Goal: Information Seeking & Learning: Learn about a topic

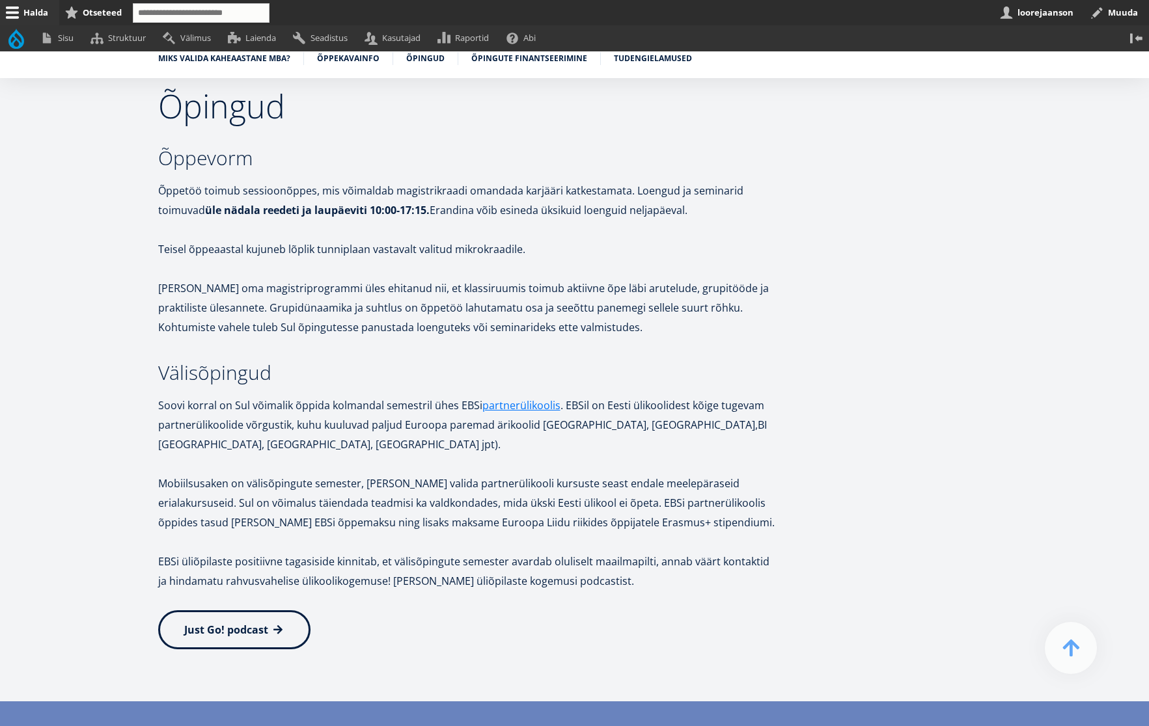
scroll to position [2204, 0]
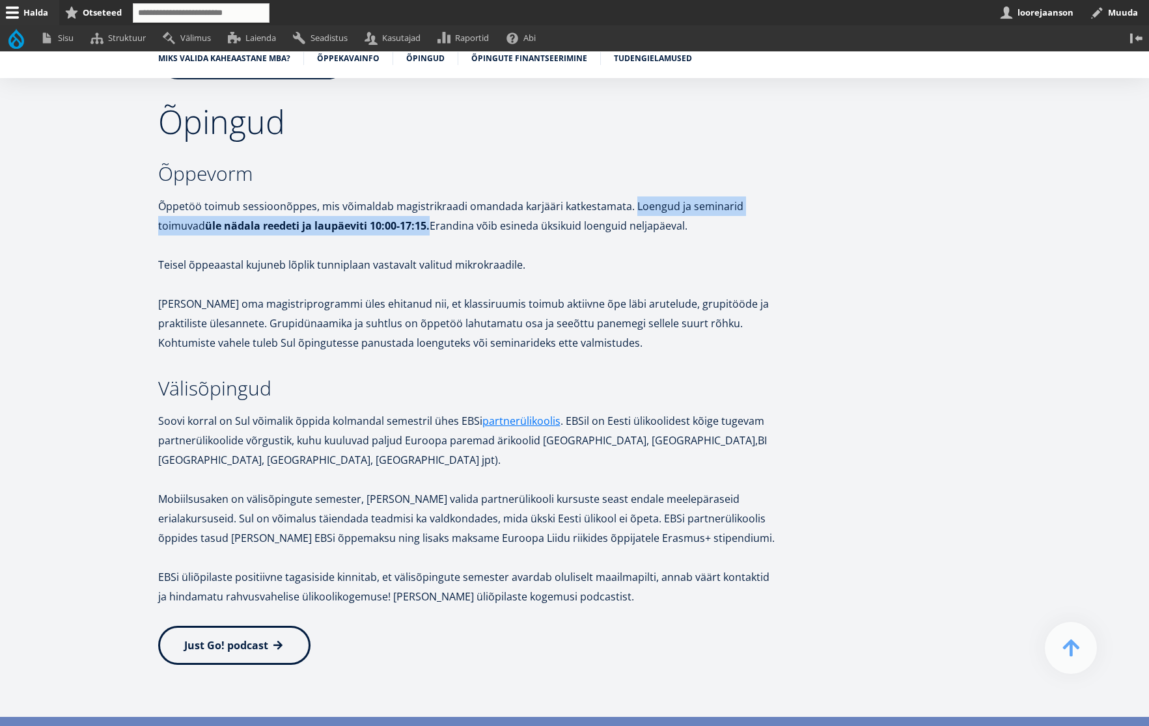
drag, startPoint x: 632, startPoint y: 202, endPoint x: 431, endPoint y: 219, distance: 201.9
click at [431, 219] on p "Õppetöö toimub sessioonõppes, mis võimaldab magistrikraadi omandada karjääri ka…" at bounding box center [467, 216] width 618 height 39
copy p "Loengud ja seminarid toimuvad üle nädala reedeti ja laupäeviti 10:00-17:15."
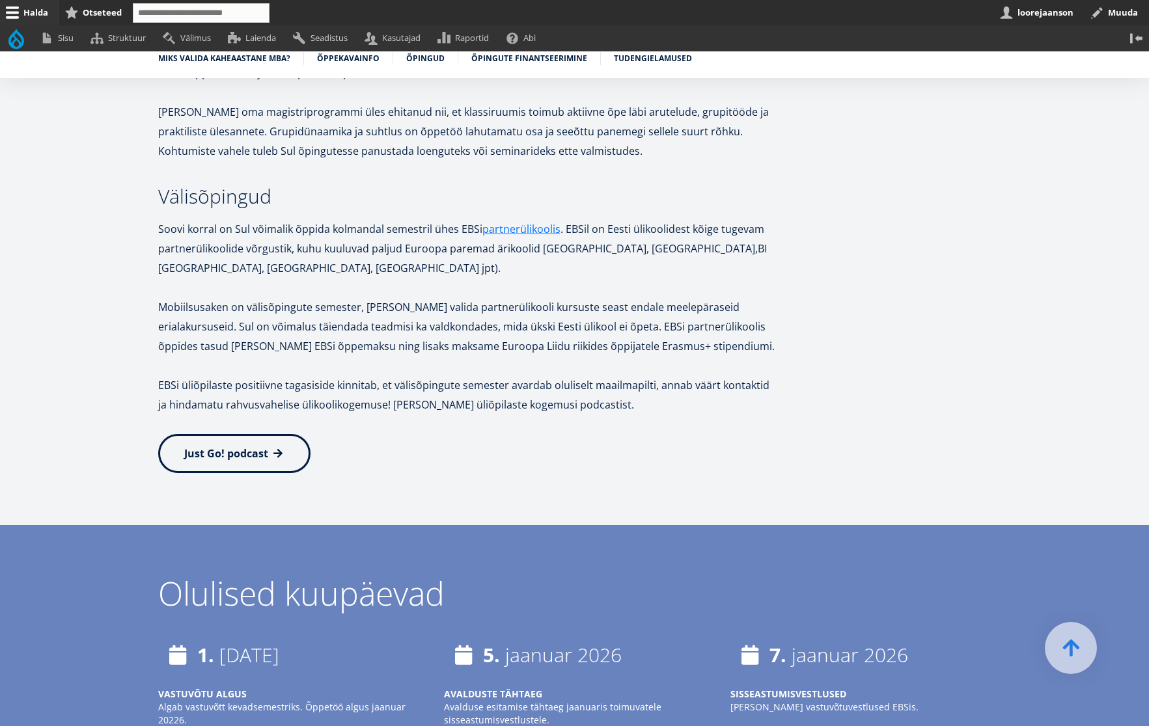
scroll to position [2397, 0]
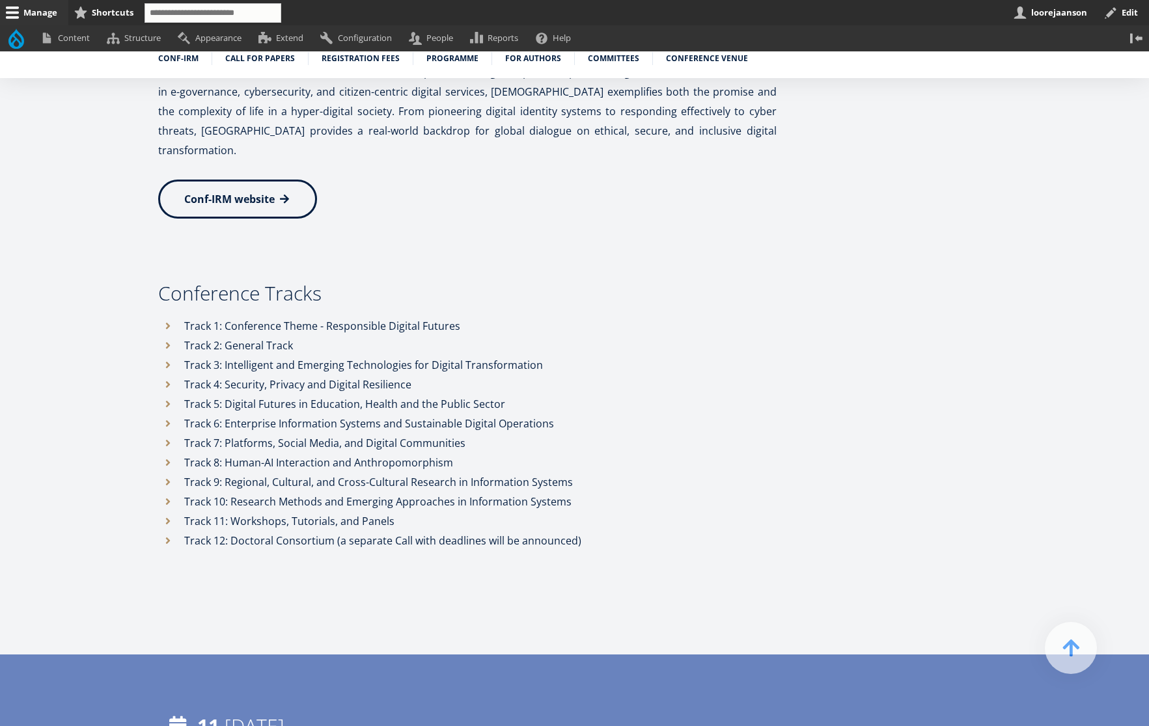
click at [409, 375] on li "Track 4: Security, Privacy and Digital Resilience" at bounding box center [467, 385] width 618 height 20
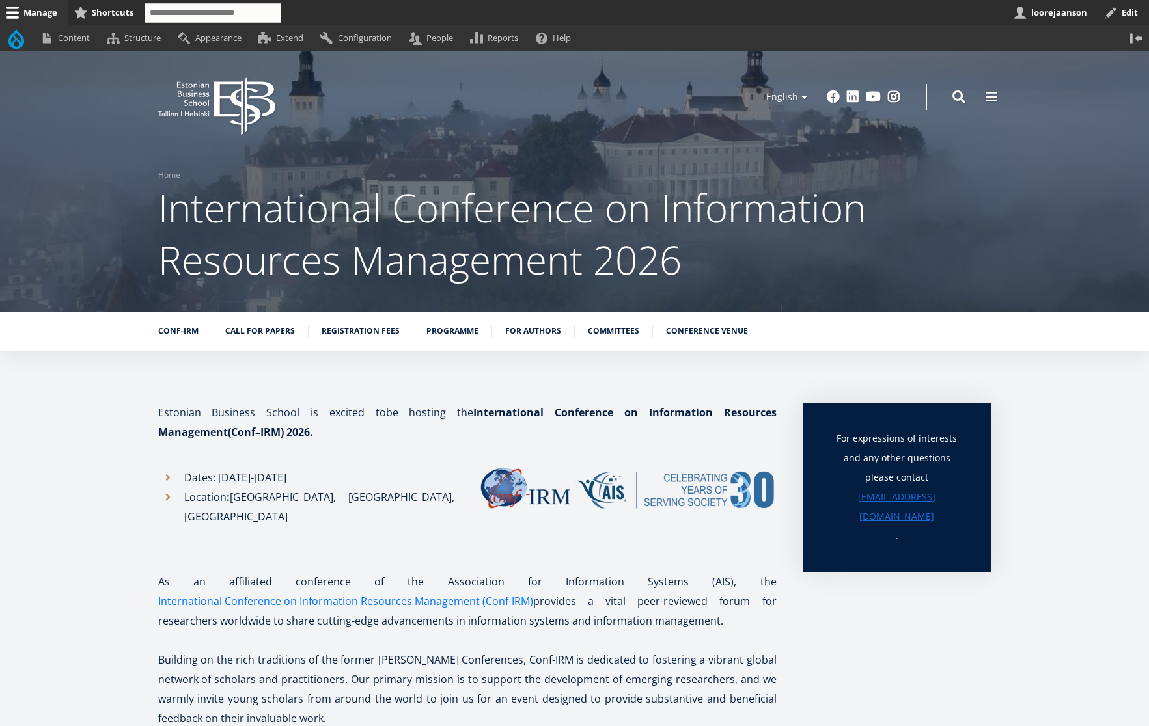
click at [857, 87] on div "Open configuration options Configure block Remove block Translate block EBS Log…" at bounding box center [574, 96] width 937 height 39
click at [1140, 360] on button "Open Important Information configuration options" at bounding box center [1136, 363] width 17 height 17
click at [1093, 398] on link "Edit" at bounding box center [1110, 400] width 70 height 14
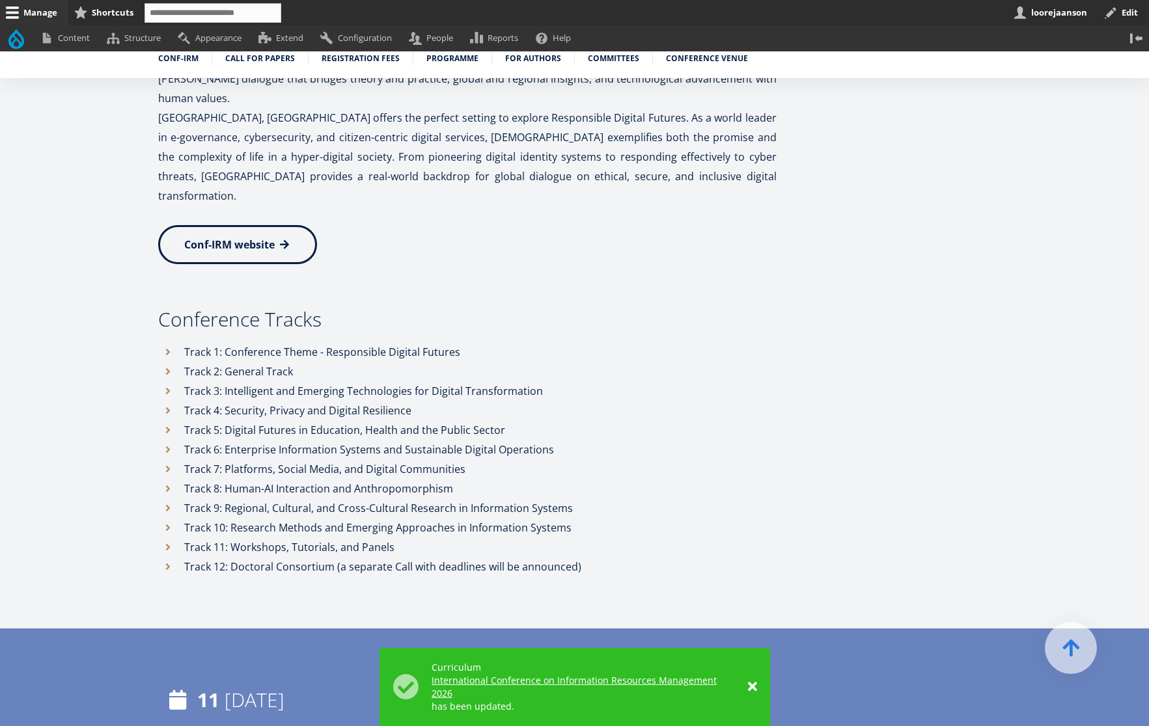
scroll to position [753, 0]
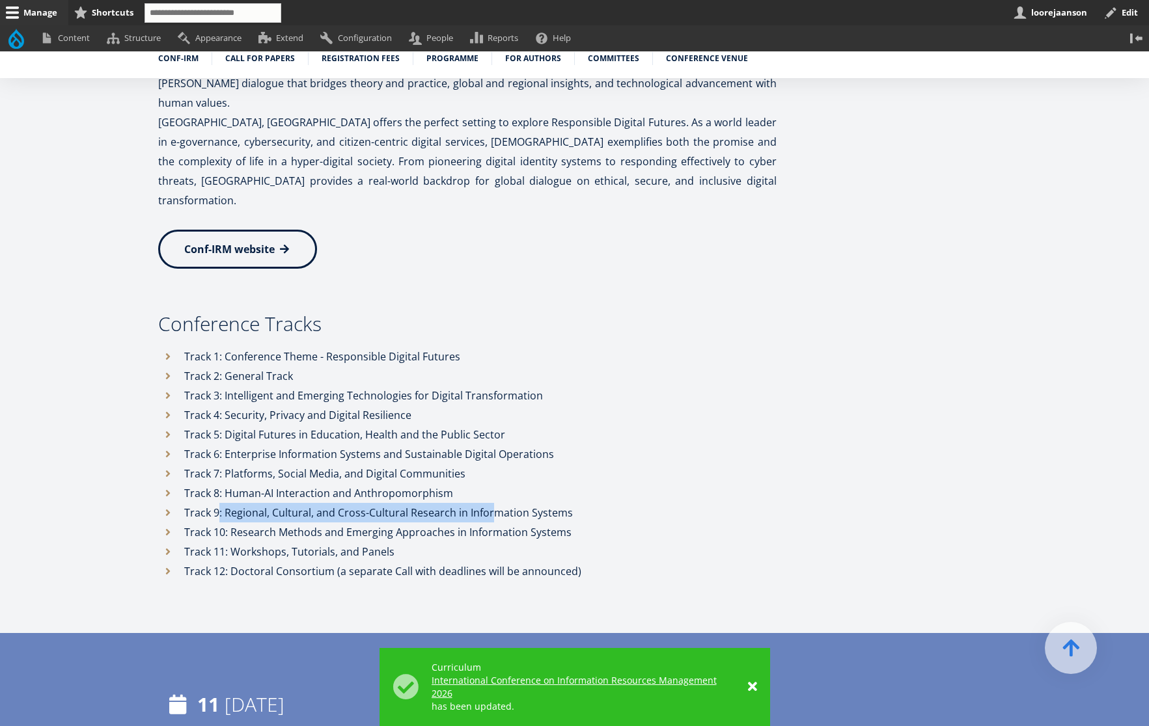
drag, startPoint x: 220, startPoint y: 461, endPoint x: 491, endPoint y: 463, distance: 270.8
click at [491, 503] on li "Track 9: Regional, Cultural, and Cross-Cultural Research in Information Systems" at bounding box center [467, 513] width 618 height 20
click at [523, 464] on li "Track 7: Platforms, Social Media, and Digital Communities" at bounding box center [467, 474] width 618 height 20
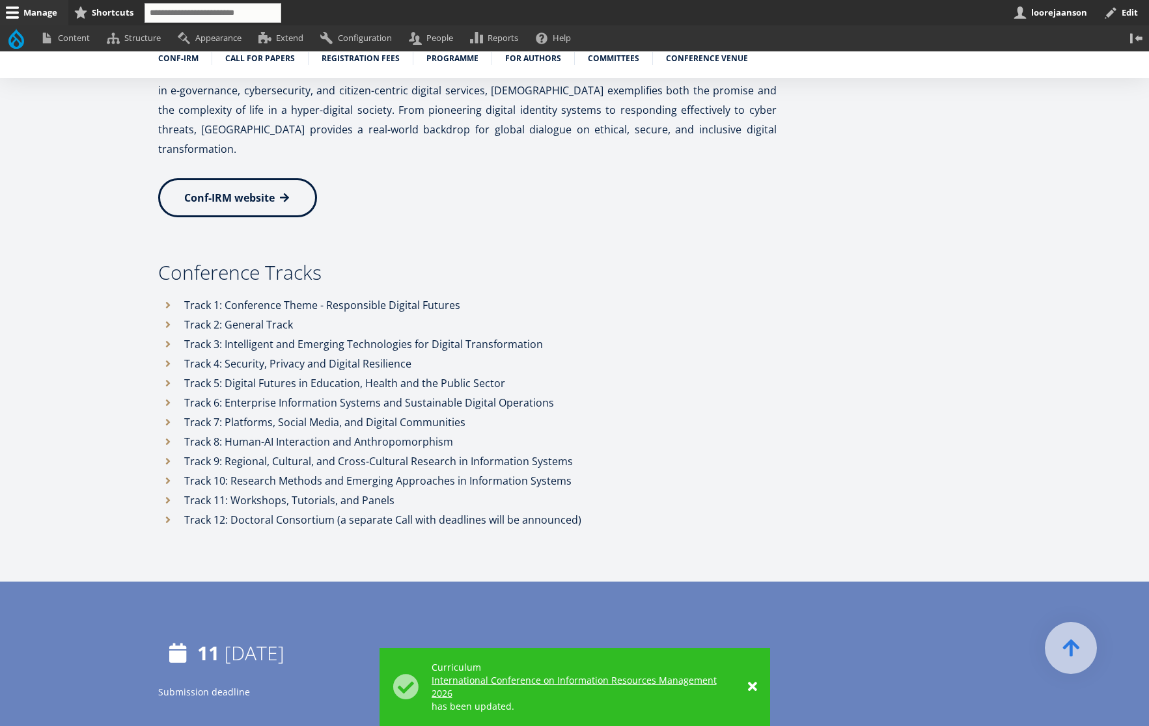
scroll to position [0, 0]
